Goal: Task Accomplishment & Management: Use online tool/utility

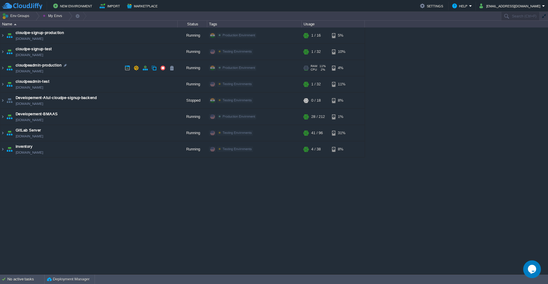
click at [99, 68] on td "cloudpeadmin-production [DOMAIN_NAME]" at bounding box center [88, 68] width 177 height 16
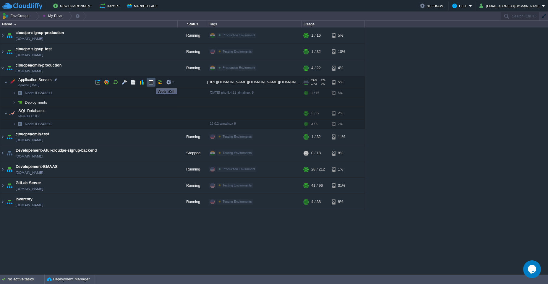
click at [152, 83] on button "button" at bounding box center [150, 82] width 5 height 5
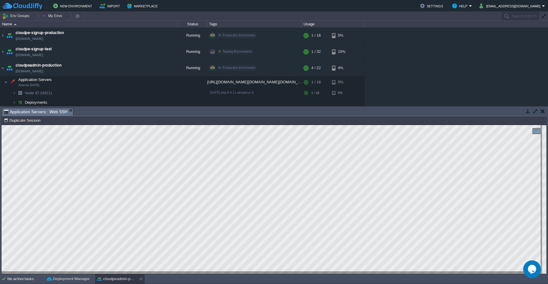
type input "#000000"
click at [535, 111] on button "button" at bounding box center [535, 110] width 5 height 5
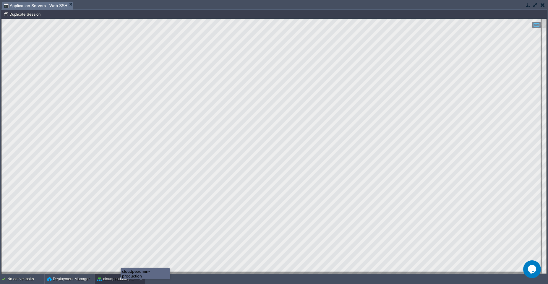
click at [121, 279] on button "cloudpeadmin-production" at bounding box center [115, 279] width 37 height 6
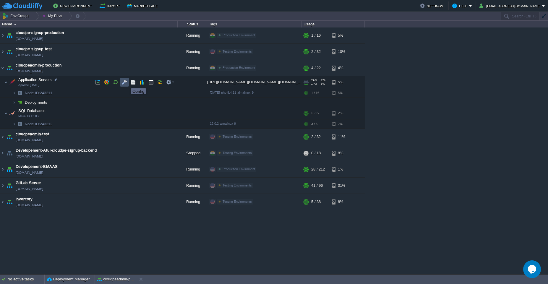
click at [127, 83] on button "button" at bounding box center [124, 82] width 5 height 5
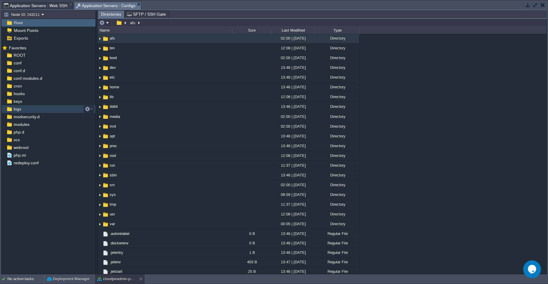
click at [29, 109] on div "logs" at bounding box center [48, 109] width 94 height 8
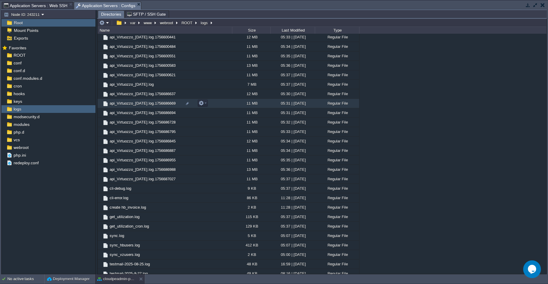
scroll to position [602, 0]
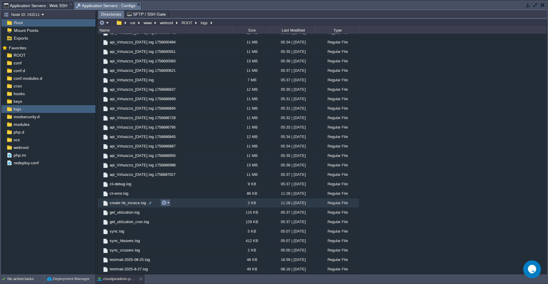
click at [169, 202] on em at bounding box center [165, 202] width 8 height 5
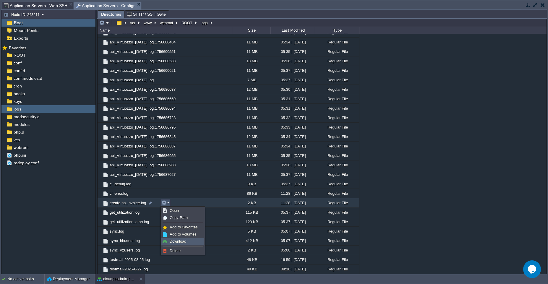
click at [181, 242] on span "Download" at bounding box center [178, 241] width 17 height 4
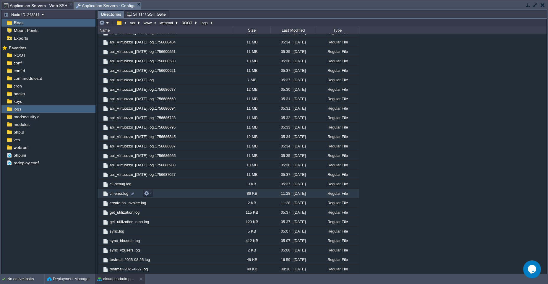
click at [165, 193] on td "cli-error.log" at bounding box center [165, 193] width 135 height 9
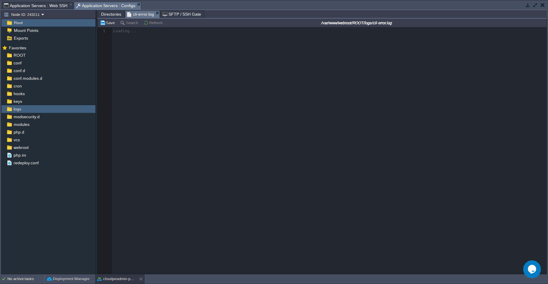
click at [110, 14] on span "Directories" at bounding box center [111, 14] width 20 height 7
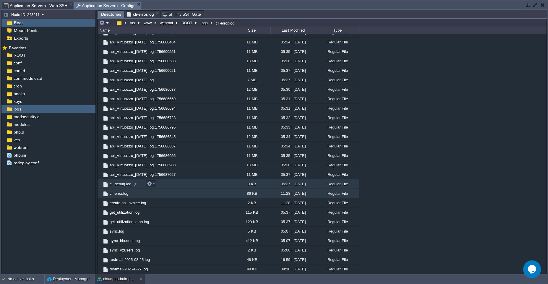
click at [221, 181] on td "cli-debug.log" at bounding box center [165, 183] width 135 height 9
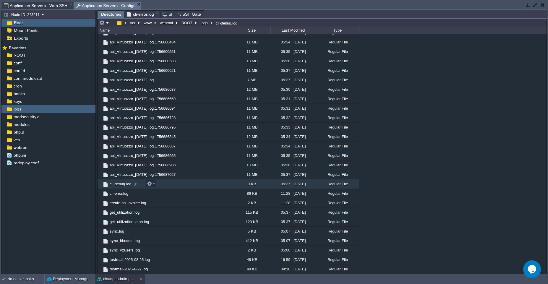
click at [221, 181] on td "cli-debug.log" at bounding box center [165, 183] width 135 height 9
click at [110, 15] on span "Directories" at bounding box center [111, 14] width 20 height 7
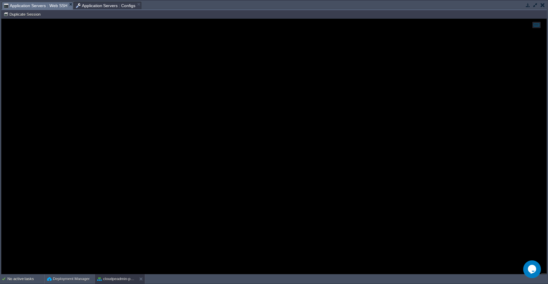
click at [44, 6] on span "Application Servers : Web SSH" at bounding box center [36, 5] width 64 height 7
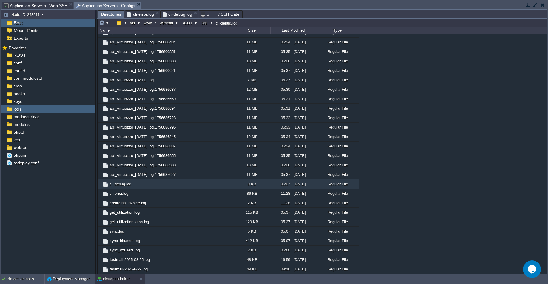
click at [92, 4] on span "Application Servers : Configs" at bounding box center [106, 5] width 60 height 7
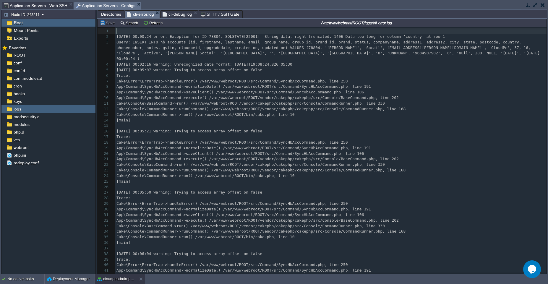
click at [144, 14] on span "cli-error.log" at bounding box center [140, 14] width 27 height 7
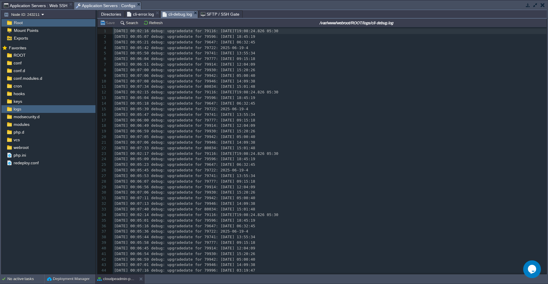
click at [176, 12] on span "cli-debug.log" at bounding box center [178, 14] width 30 height 7
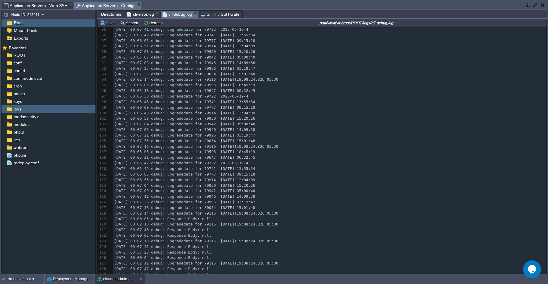
scroll to position [480, 0]
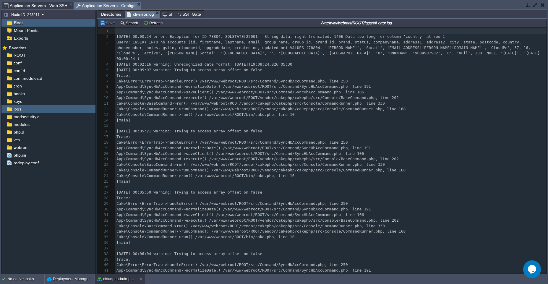
click at [144, 14] on span "cli-error.log" at bounding box center [140, 14] width 27 height 7
click at [306, 151] on div "1093 1 ​ 2 [DATE] 00:00:24 error: Exception for ID 78804: SQLSTATE[22001]: Stri…" at bounding box center [330, 181] width 431 height 306
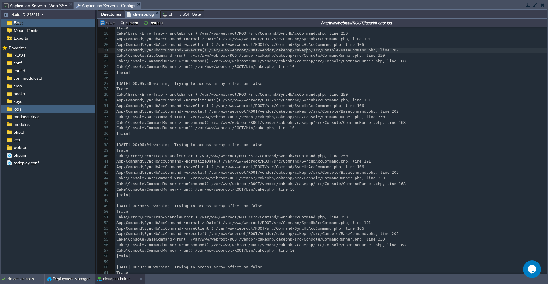
scroll to position [0, 0]
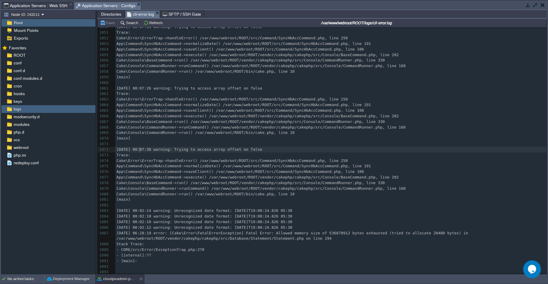
click at [139, 147] on span "[DATE] 00:07:38 warning: Trying to access array offset on false" at bounding box center [189, 149] width 146 height 4
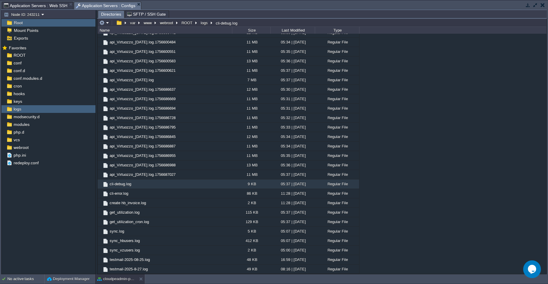
click at [425, 195] on div ".. api_HostBill_[DATE].log 3 MB 05:07 | [DATE] Regular File api_HostBill_[DATE]…" at bounding box center [322, 154] width 449 height 240
